Goal: Check status: Check status

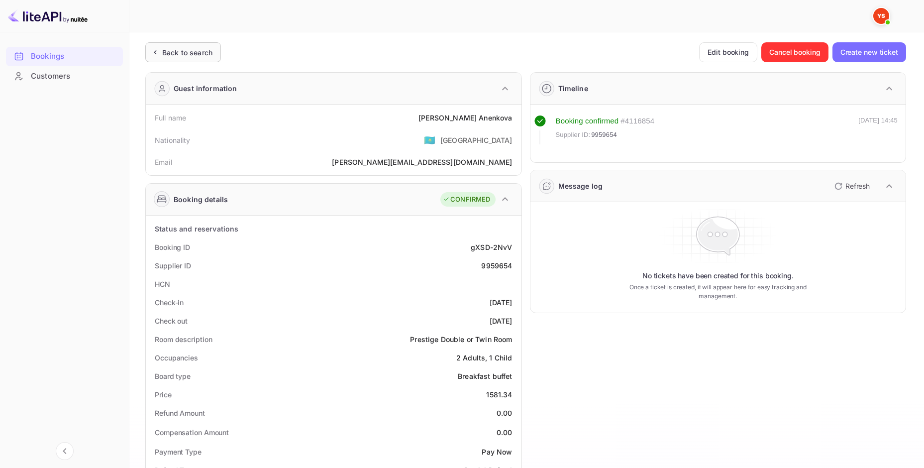
click at [171, 60] on div "Back to search" at bounding box center [183, 52] width 76 height 20
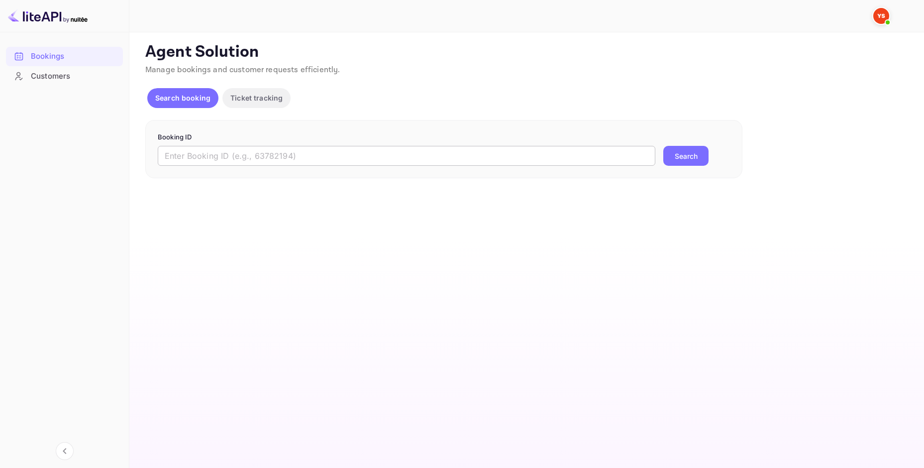
click at [214, 154] on input "text" at bounding box center [407, 156] width 498 height 20
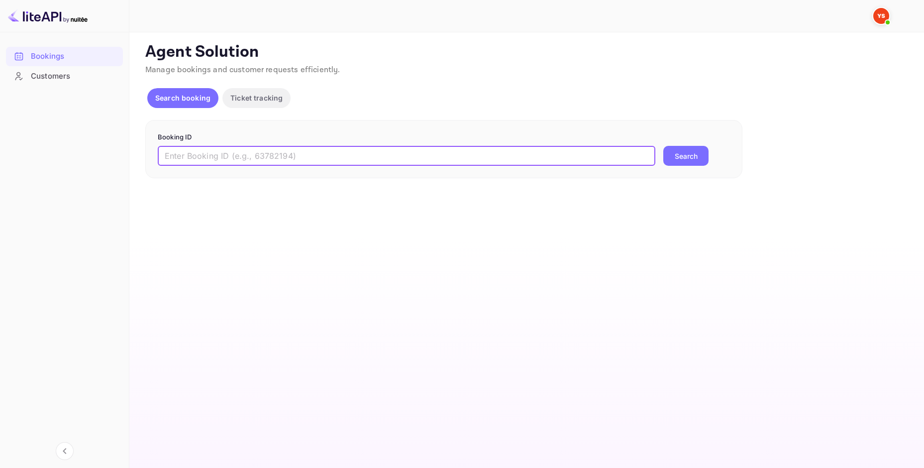
paste input "7994062"
type input "7994062"
click at [663, 146] on button "Search" at bounding box center [685, 156] width 45 height 20
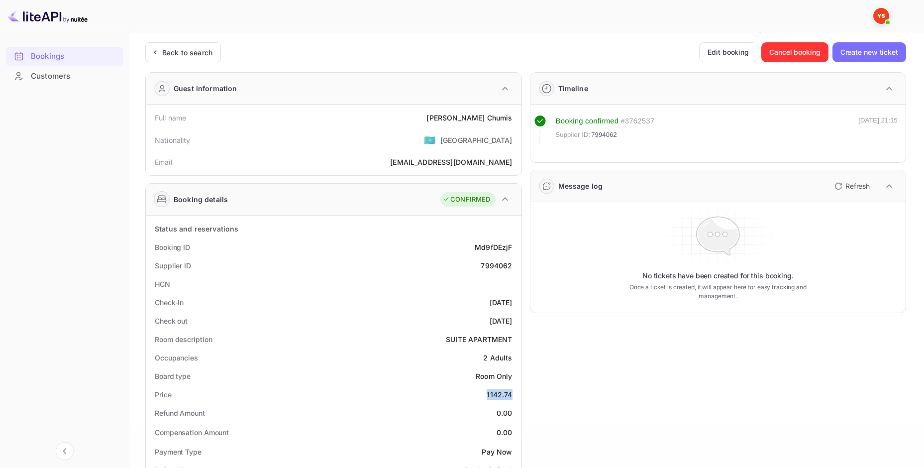
drag, startPoint x: 487, startPoint y: 396, endPoint x: 513, endPoint y: 397, distance: 26.4
click at [513, 397] on div "Price 1142.74" at bounding box center [334, 394] width 368 height 18
copy div "1142.74"
drag, startPoint x: 469, startPoint y: 119, endPoint x: 512, endPoint y: 121, distance: 43.3
click at [512, 121] on div "[PERSON_NAME]" at bounding box center [469, 117] width 86 height 10
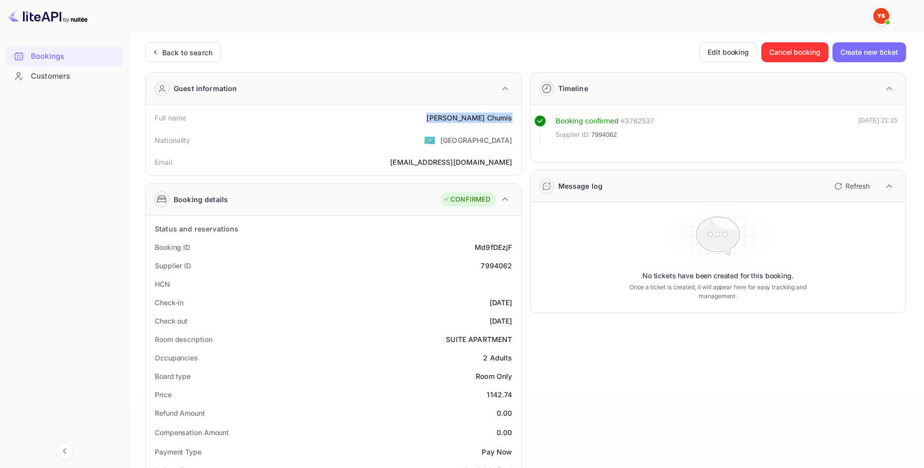
copy div "[PERSON_NAME]"
